Goal: Obtain resource: Download file/media

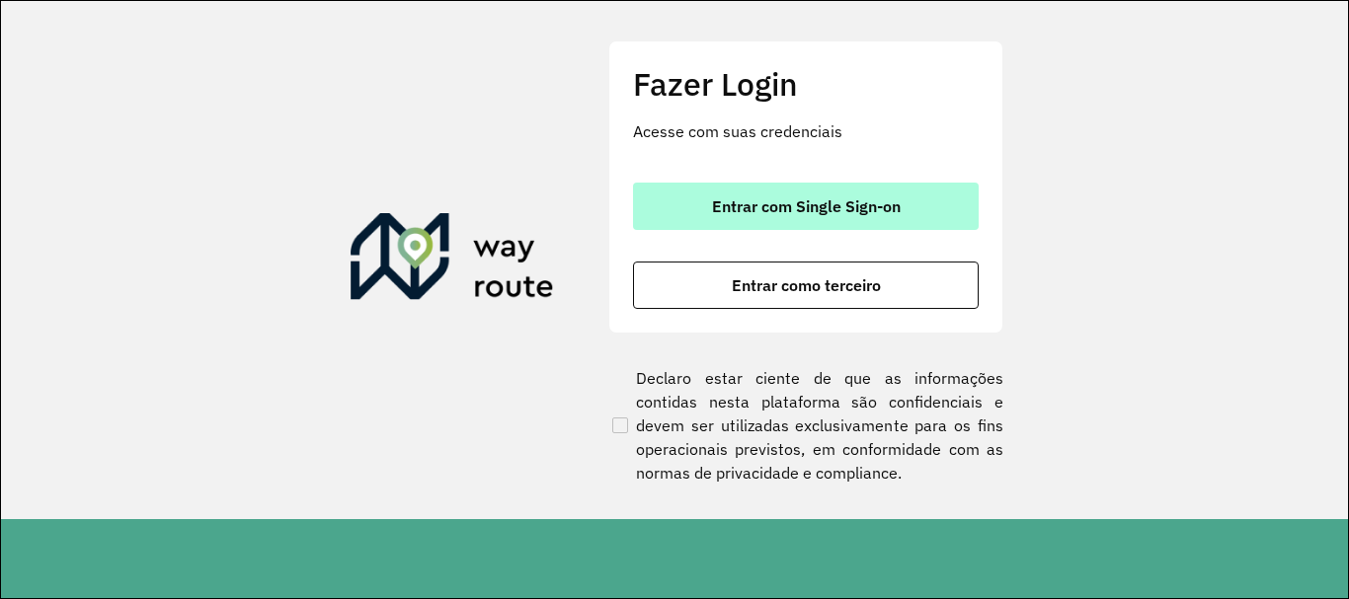
click at [769, 192] on button "Entrar com Single Sign-on" at bounding box center [806, 206] width 346 height 47
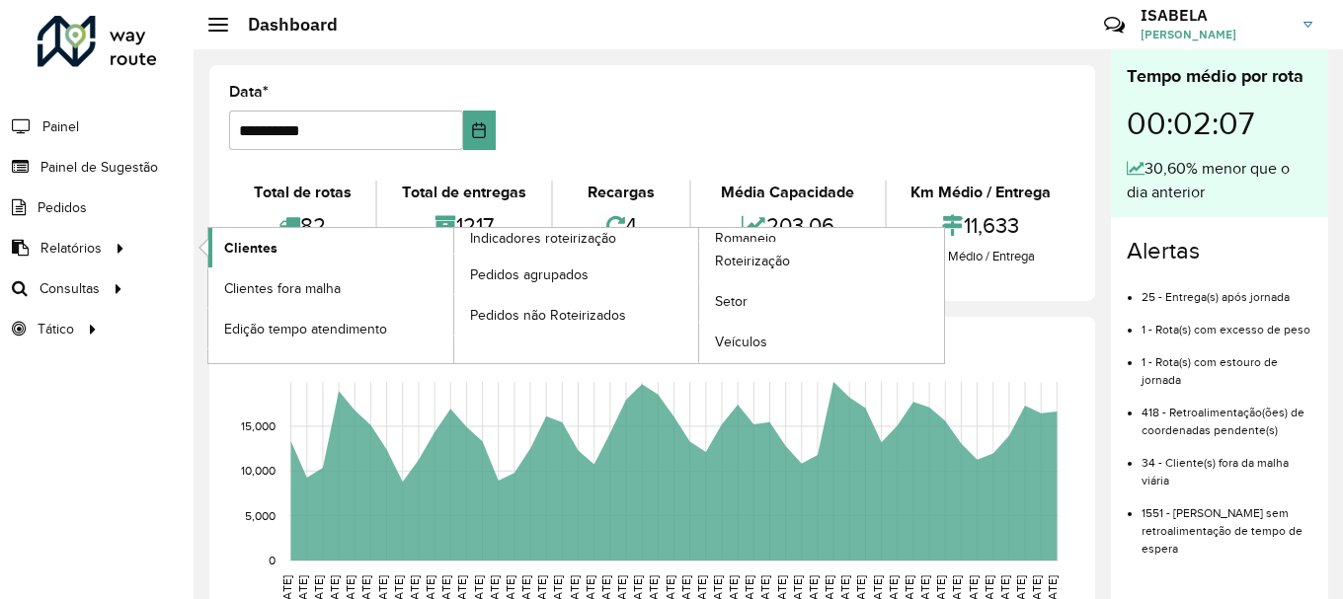
click at [292, 254] on link "Clientes" at bounding box center [330, 247] width 245 height 39
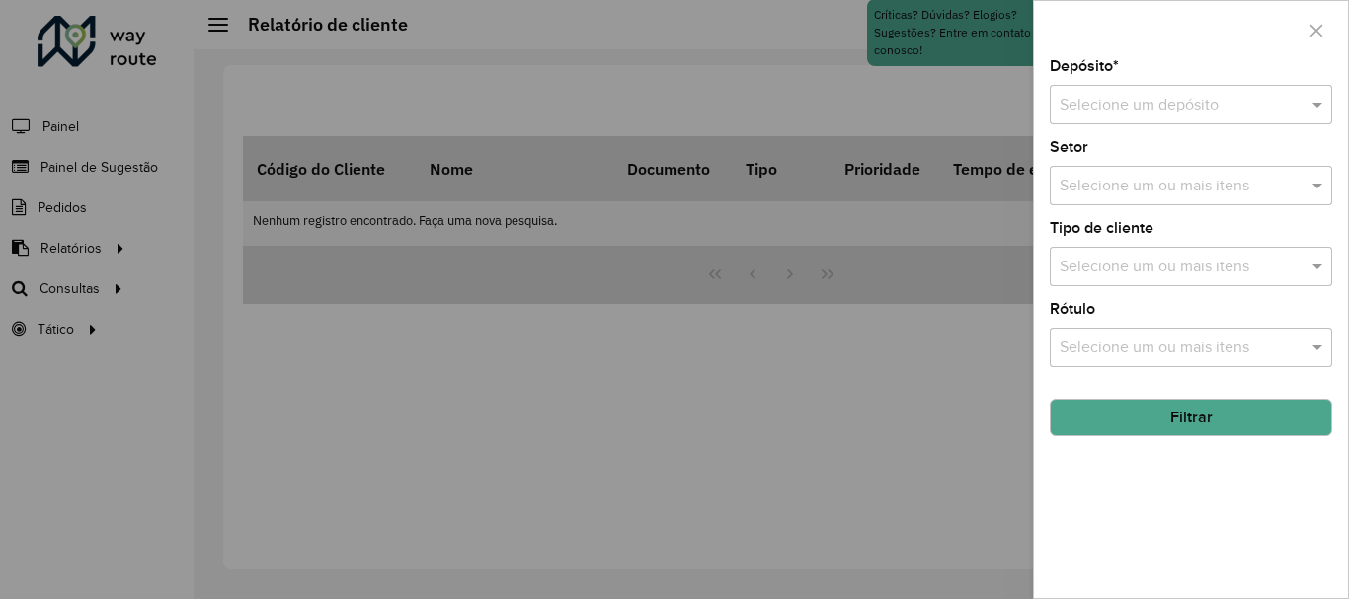
click at [1069, 92] on div "Selecione um depósito" at bounding box center [1190, 104] width 282 height 39
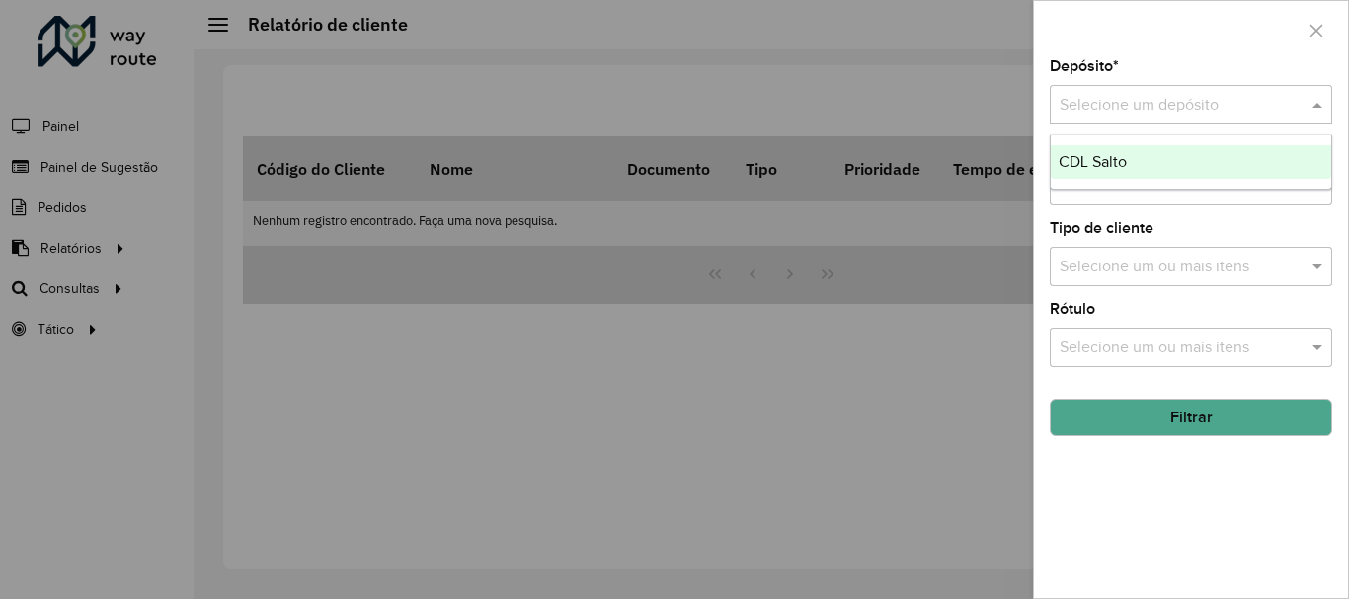
drag, startPoint x: 1098, startPoint y: 152, endPoint x: 1139, endPoint y: 271, distance: 125.5
click at [1099, 157] on div "CDL Salto" at bounding box center [1190, 162] width 280 height 34
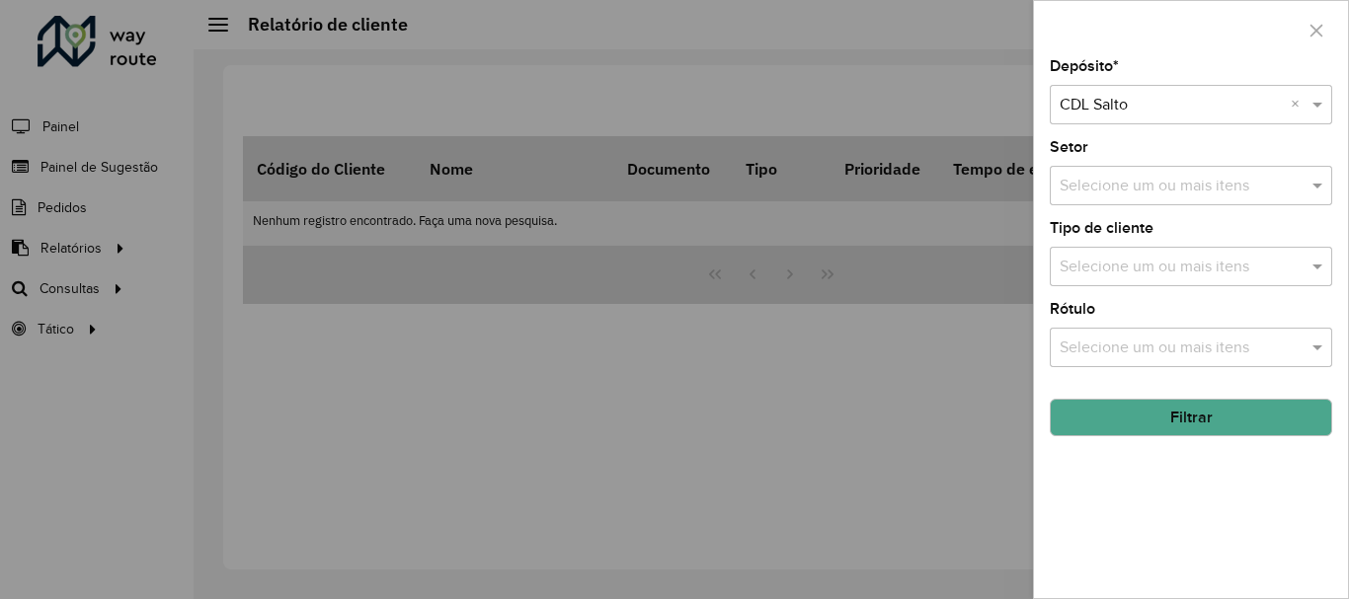
click at [1145, 426] on button "Filtrar" at bounding box center [1190, 418] width 282 height 38
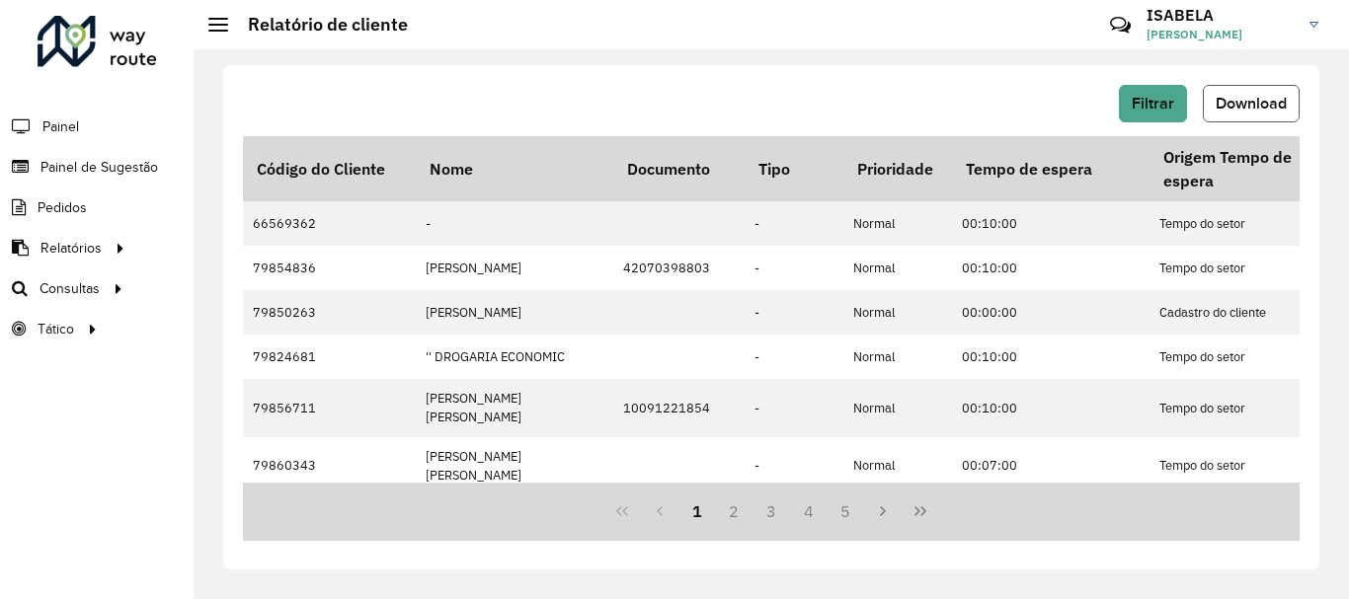
click at [1252, 99] on span "Download" at bounding box center [1250, 103] width 71 height 17
